Goal: Task Accomplishment & Management: Use online tool/utility

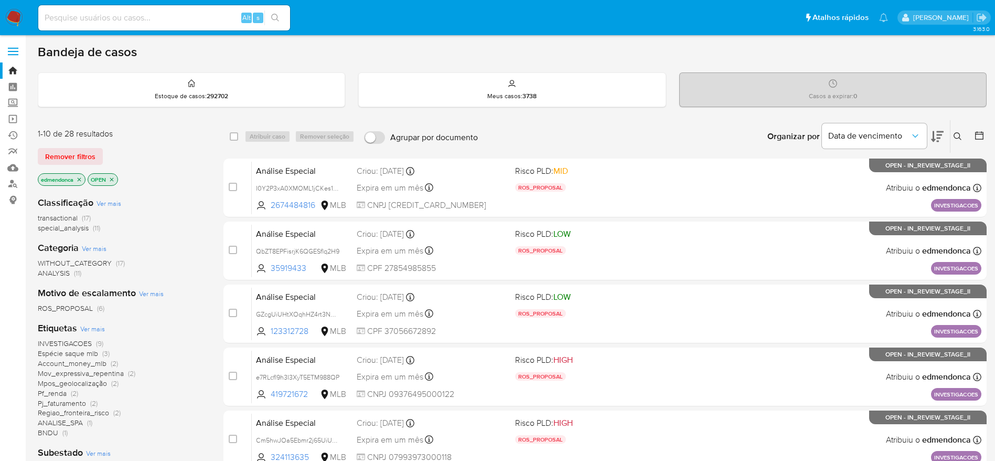
click at [139, 26] on div "Alt s" at bounding box center [164, 17] width 252 height 25
click at [135, 17] on input at bounding box center [164, 18] width 252 height 14
paste input "tAiF7amI0lWMs5j3zF8pf8zk"
type input "tAiF7amI0lWMs5j3zF8pf8zk"
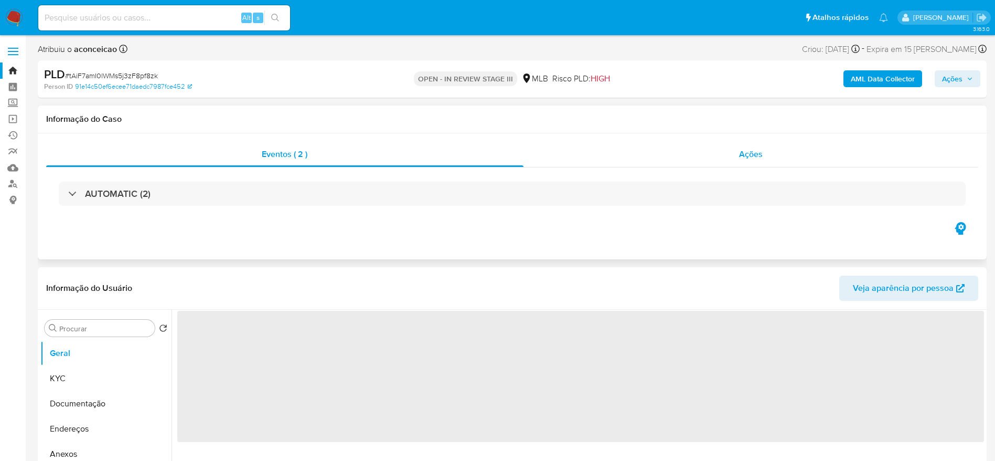
click at [690, 147] on div "Ações" at bounding box center [751, 154] width 455 height 25
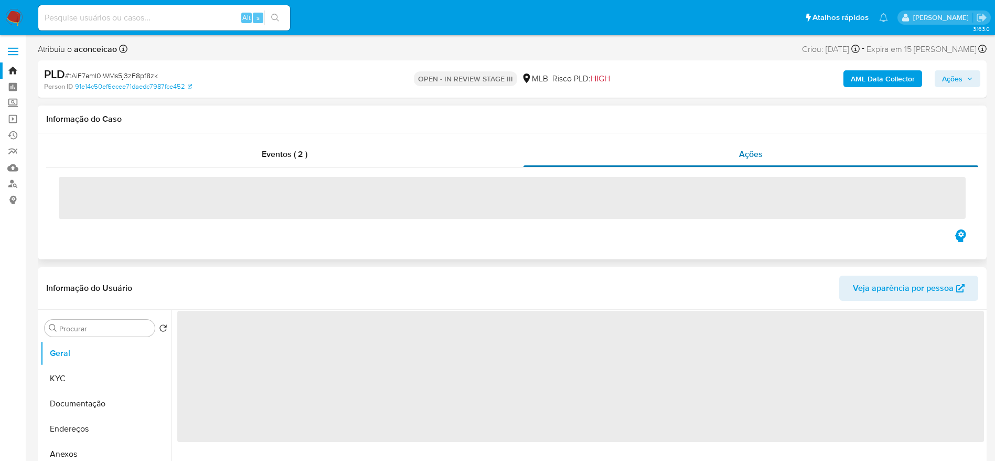
select select "10"
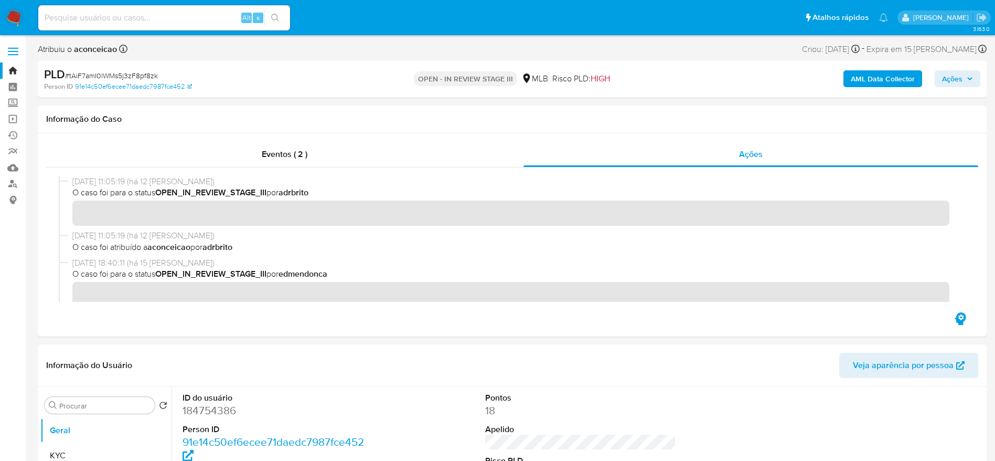
click at [129, 76] on span "# tAiF7amI0lWMs5j3zF8pf8zk" at bounding box center [111, 75] width 93 height 10
copy span "tAiF7amI0lWMs5j3zF8pf8zk"
click at [102, 73] on span "# tAiF7amI0lWMs5j3zF8pf8zk" at bounding box center [111, 75] width 93 height 10
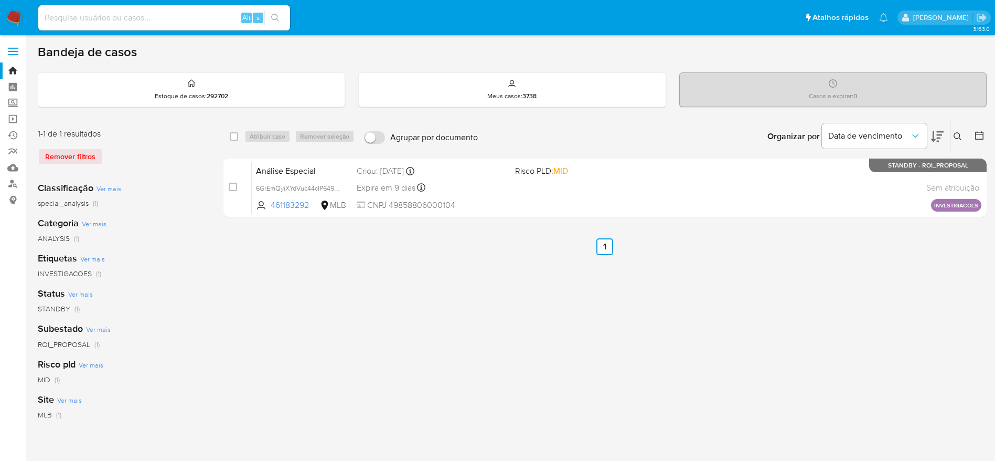
click at [955, 125] on div "Insira a ID do usuário ou caso Procurar Remover filtros" at bounding box center [959, 136] width 18 height 33
click at [959, 138] on icon at bounding box center [958, 136] width 8 height 8
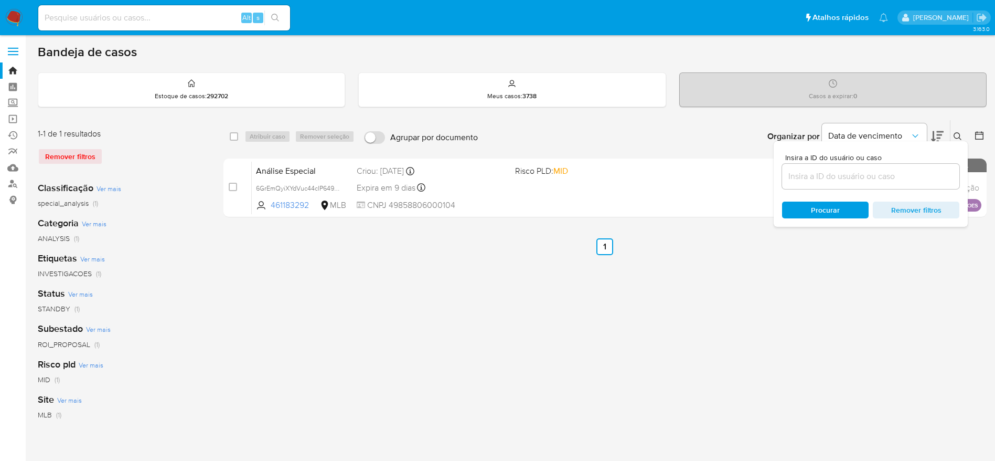
click at [800, 177] on input at bounding box center [870, 176] width 177 height 14
type input "tAiF7amI0lWMs5j3zF8pf8zk"
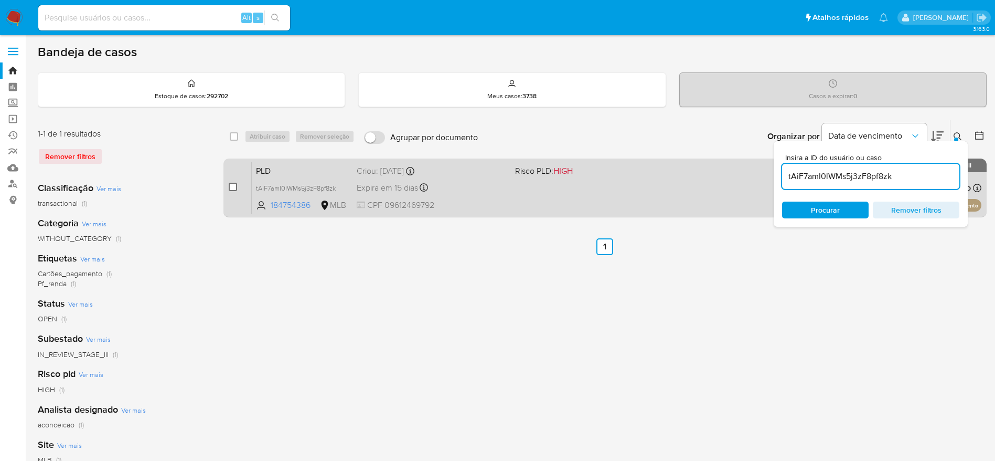
click at [236, 187] on input "checkbox" at bounding box center [233, 187] width 8 height 8
checkbox input "true"
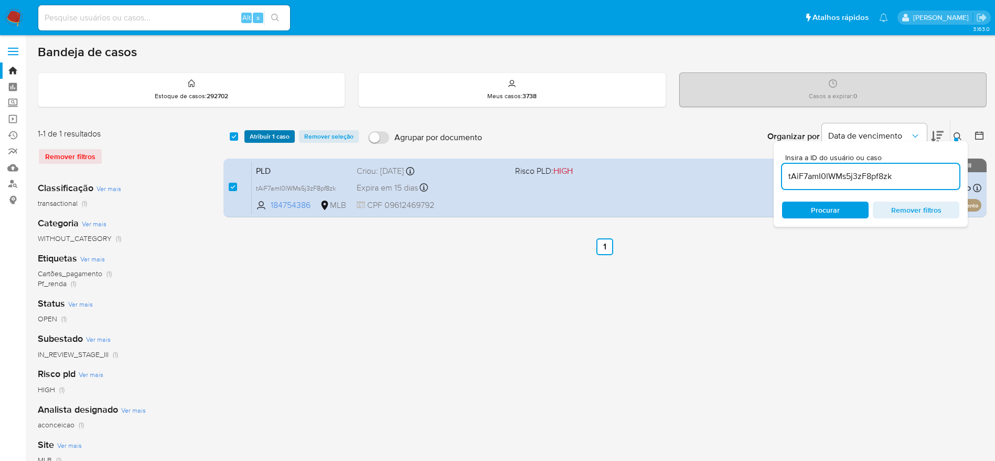
click at [258, 137] on span "Atribuir 1 caso" at bounding box center [270, 136] width 40 height 10
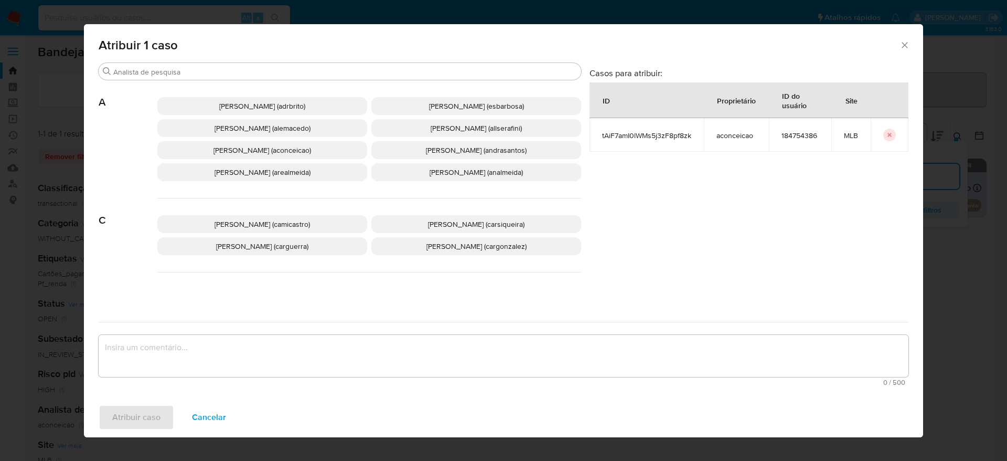
click at [233, 95] on div "Adriano Azeredo Brito (adrbrito) Alessandra Da Silva Barbosa (esbarbosa) Alexan…" at bounding box center [369, 139] width 424 height 118
click at [237, 110] on span "Adriano Azeredo Brito (adrbrito)" at bounding box center [262, 106] width 86 height 10
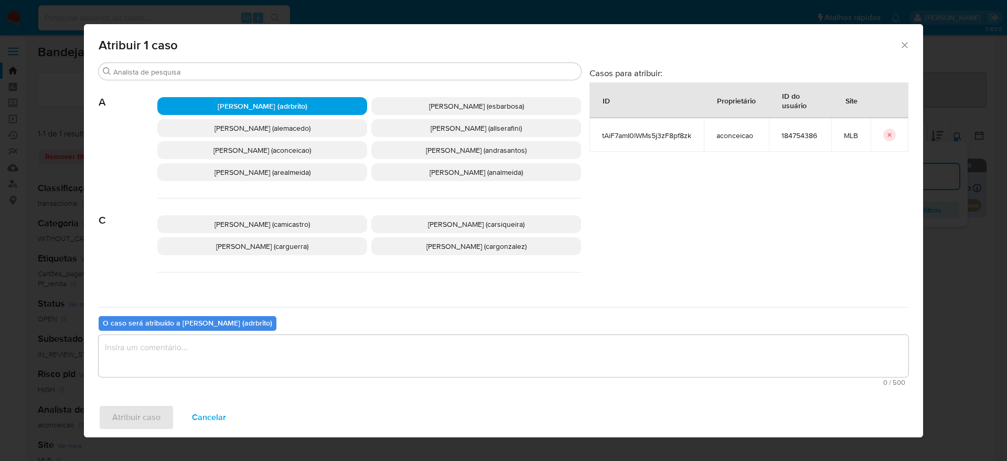
click at [212, 358] on textarea "assign-modal" at bounding box center [504, 356] width 810 height 42
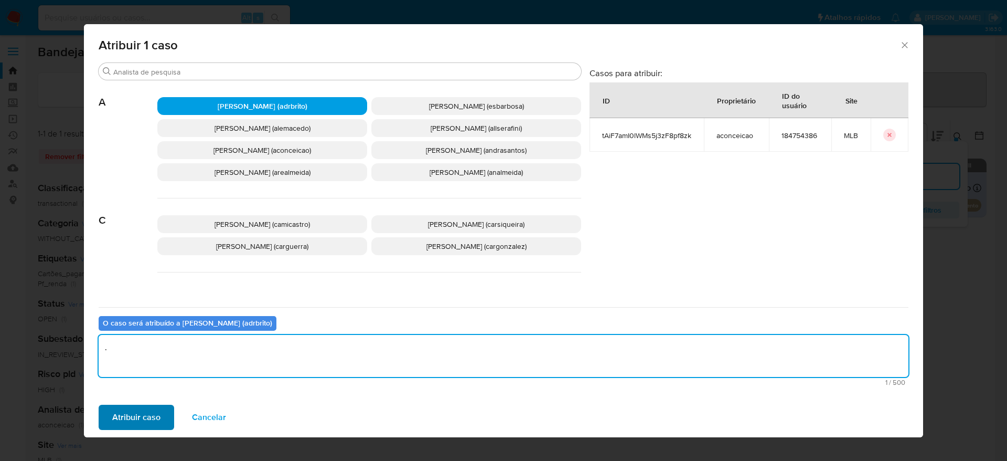
type textarea "."
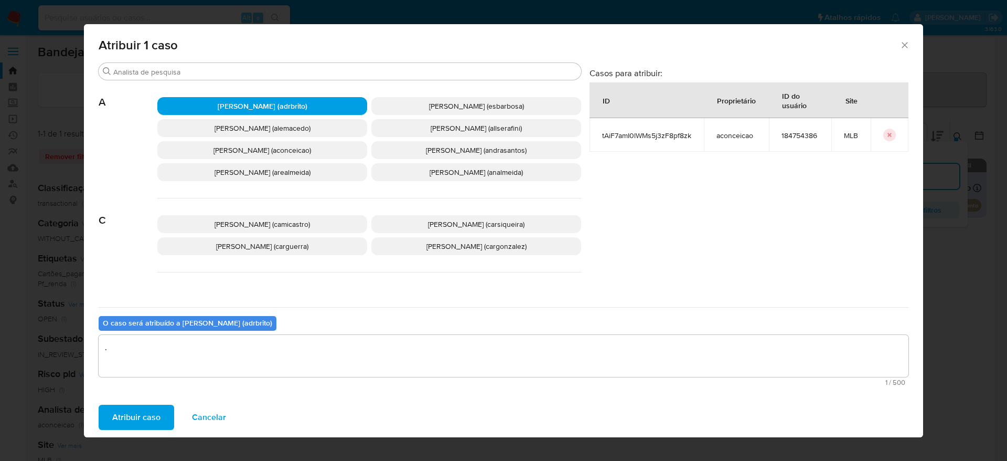
click at [142, 417] on span "Atribuir caso" at bounding box center [136, 417] width 48 height 23
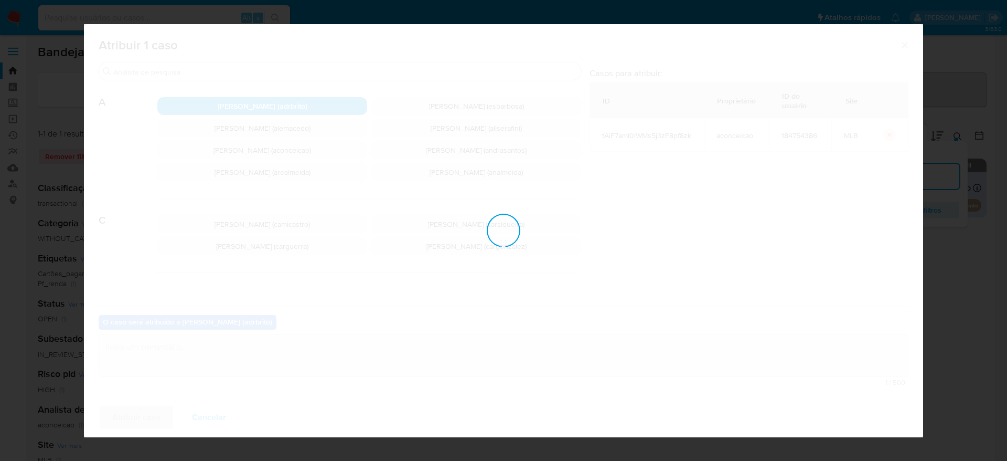
checkbox input "false"
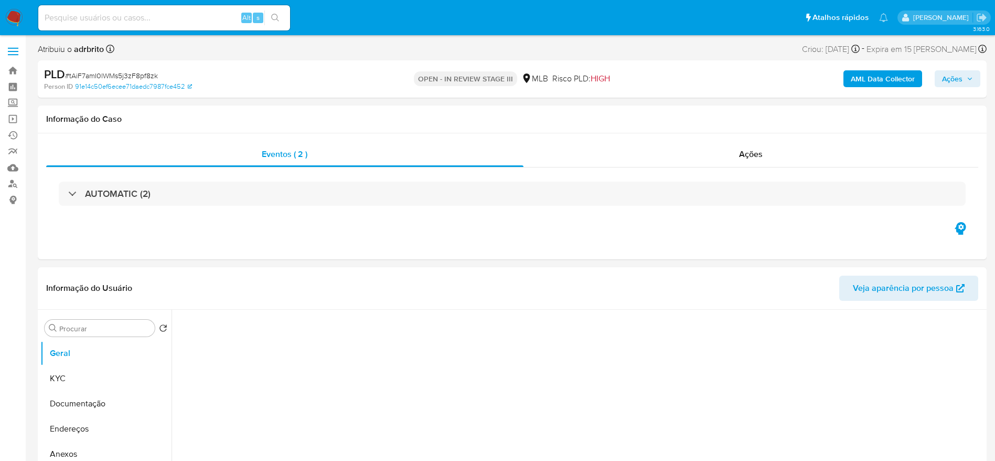
select select "10"
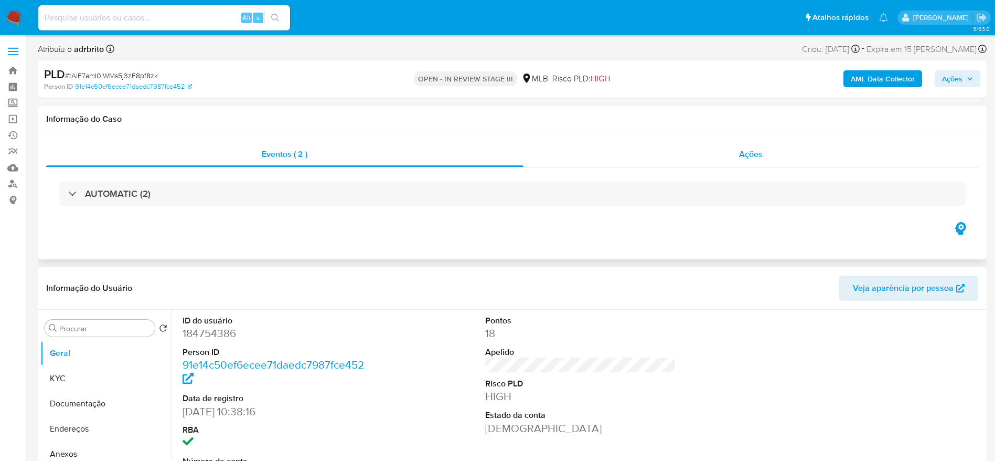
click at [797, 148] on div "Ações" at bounding box center [751, 154] width 455 height 25
